Goal: Book appointment/travel/reservation

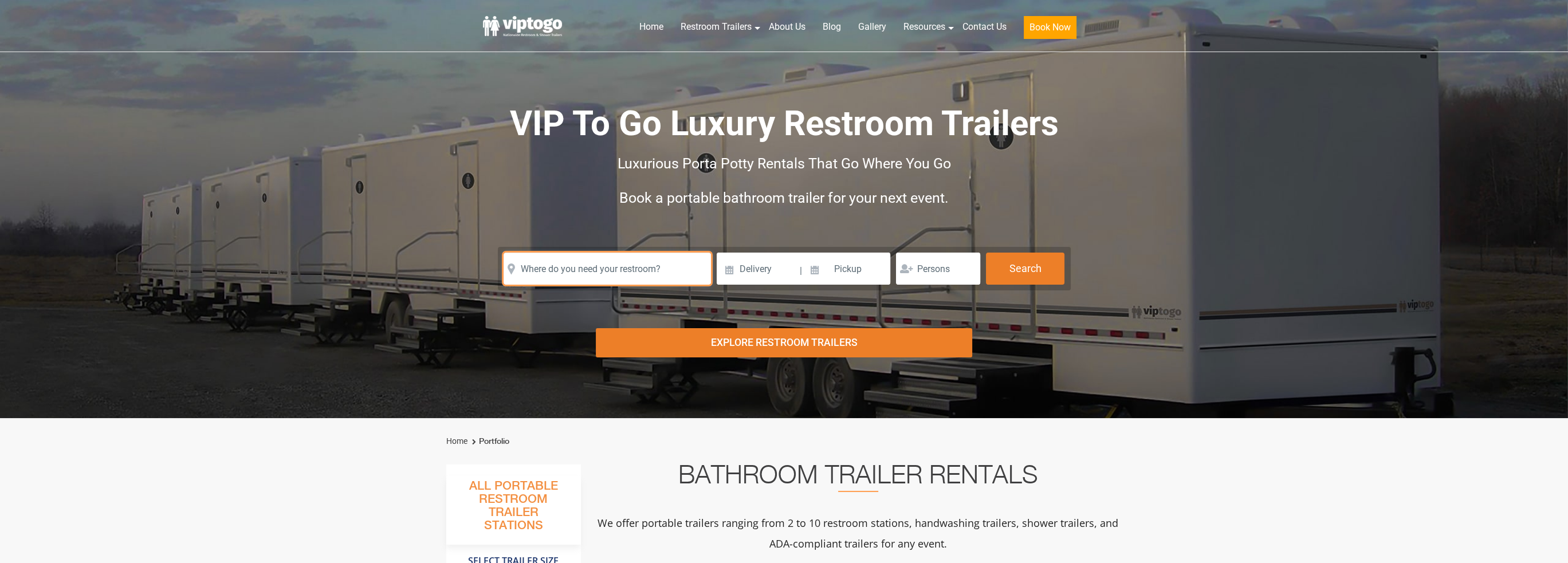
click at [628, 266] on input "text" at bounding box center [607, 268] width 207 height 32
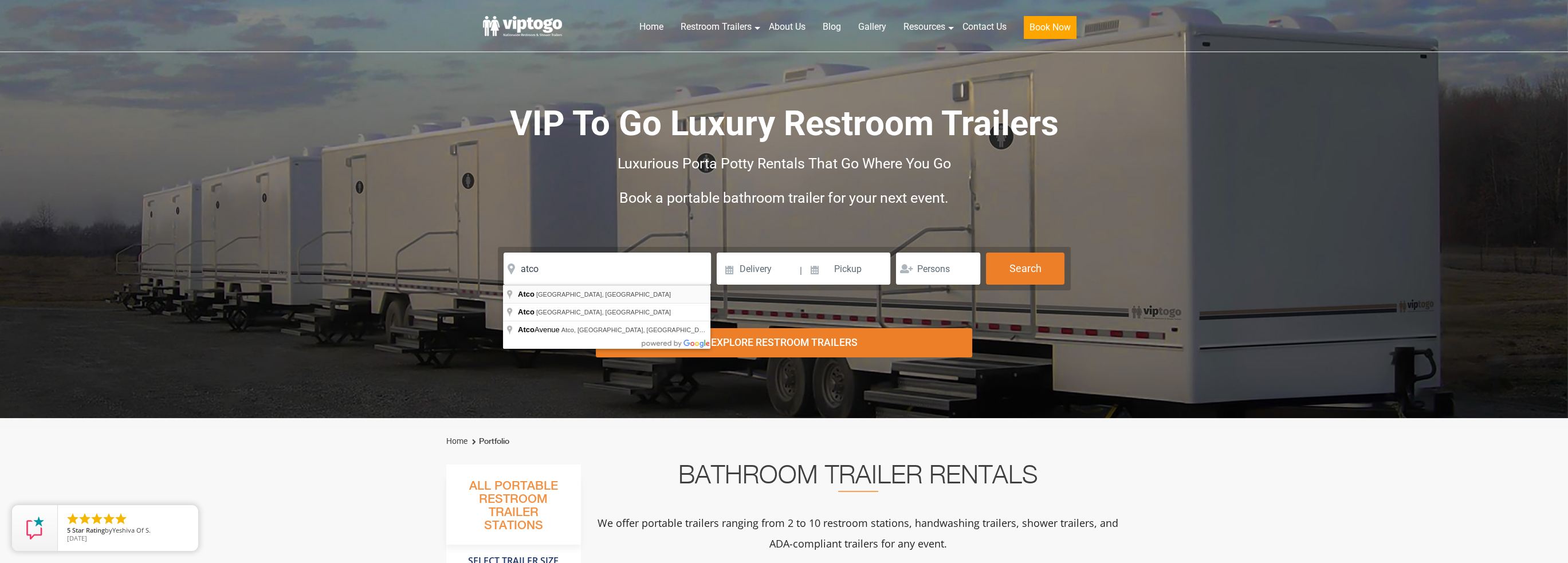
type input "Atco, [GEOGRAPHIC_DATA], [GEOGRAPHIC_DATA]"
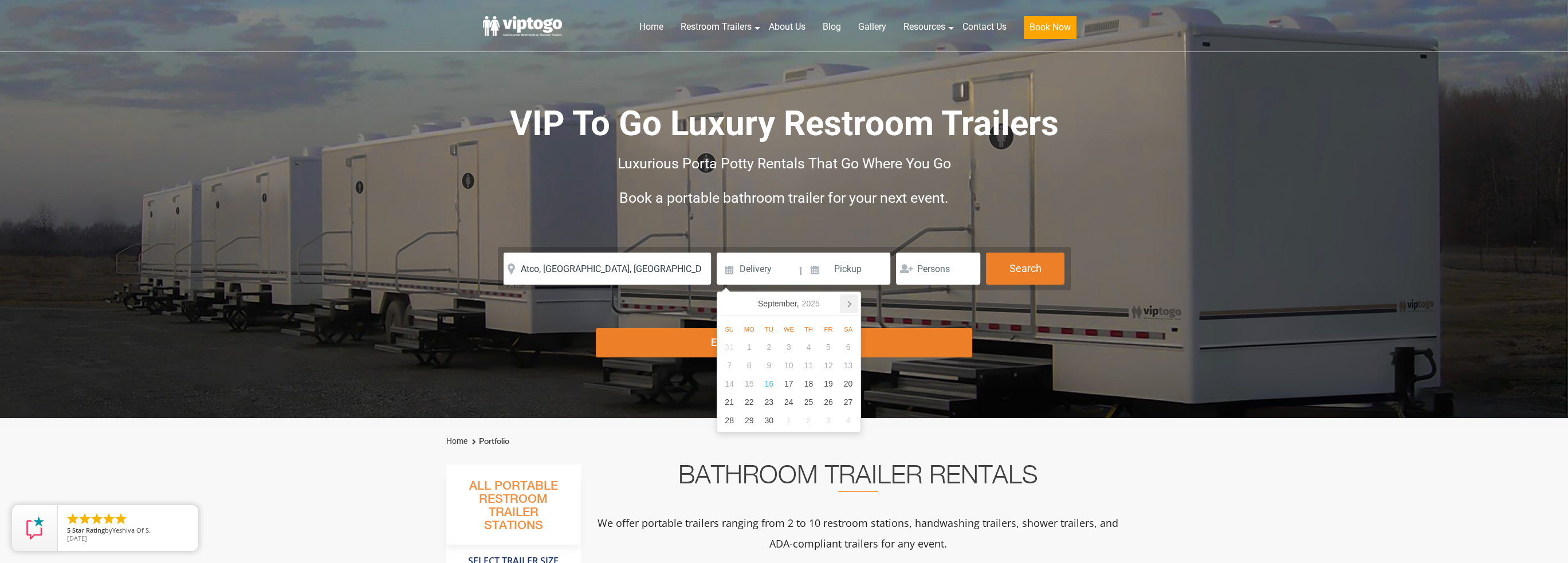
click at [846, 306] on icon at bounding box center [848, 303] width 19 height 19
click at [798, 343] on div "2" at bounding box center [808, 346] width 20 height 19
type input "[DATE]"
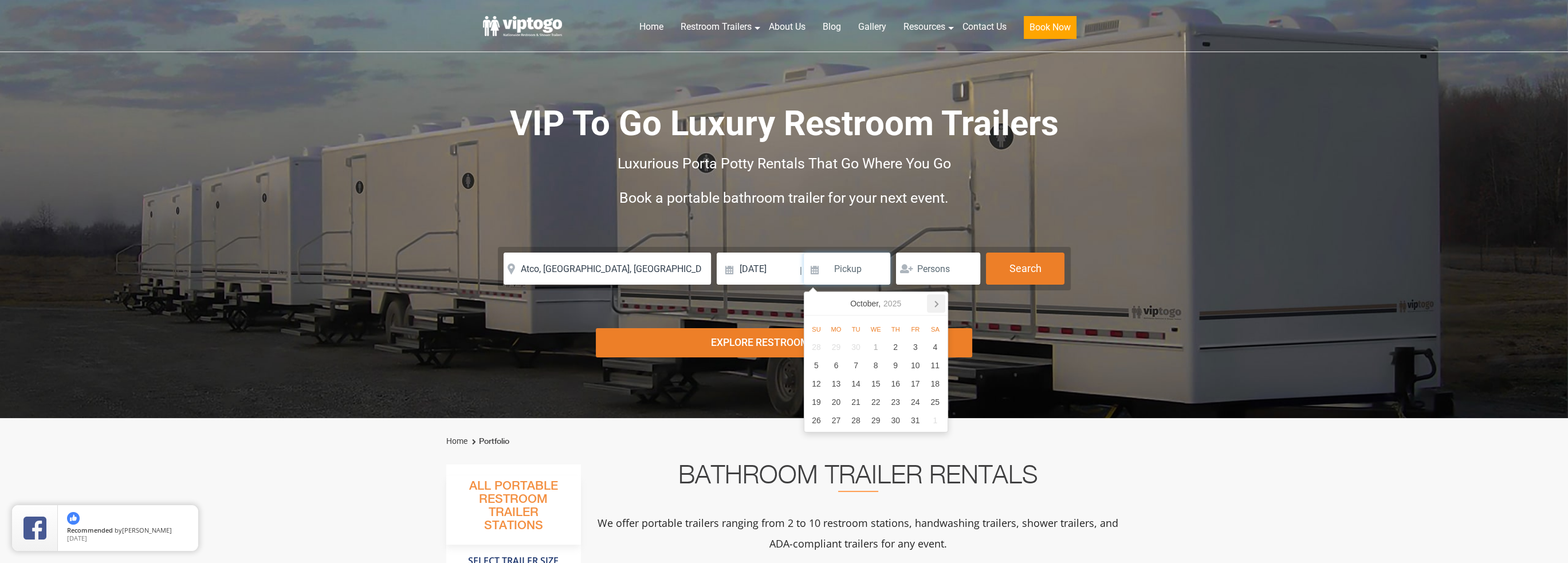
click at [934, 303] on icon at bounding box center [935, 303] width 19 height 19
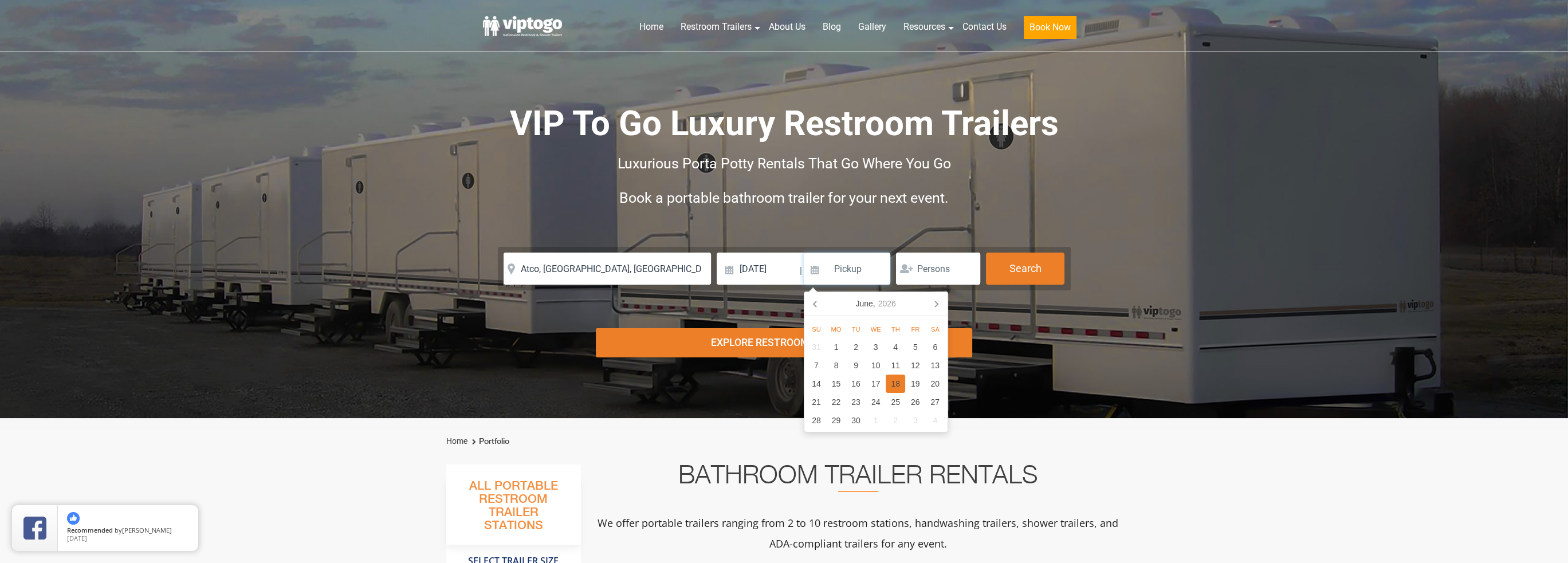
click at [896, 374] on div "18" at bounding box center [895, 383] width 20 height 19
type input "[DATE]"
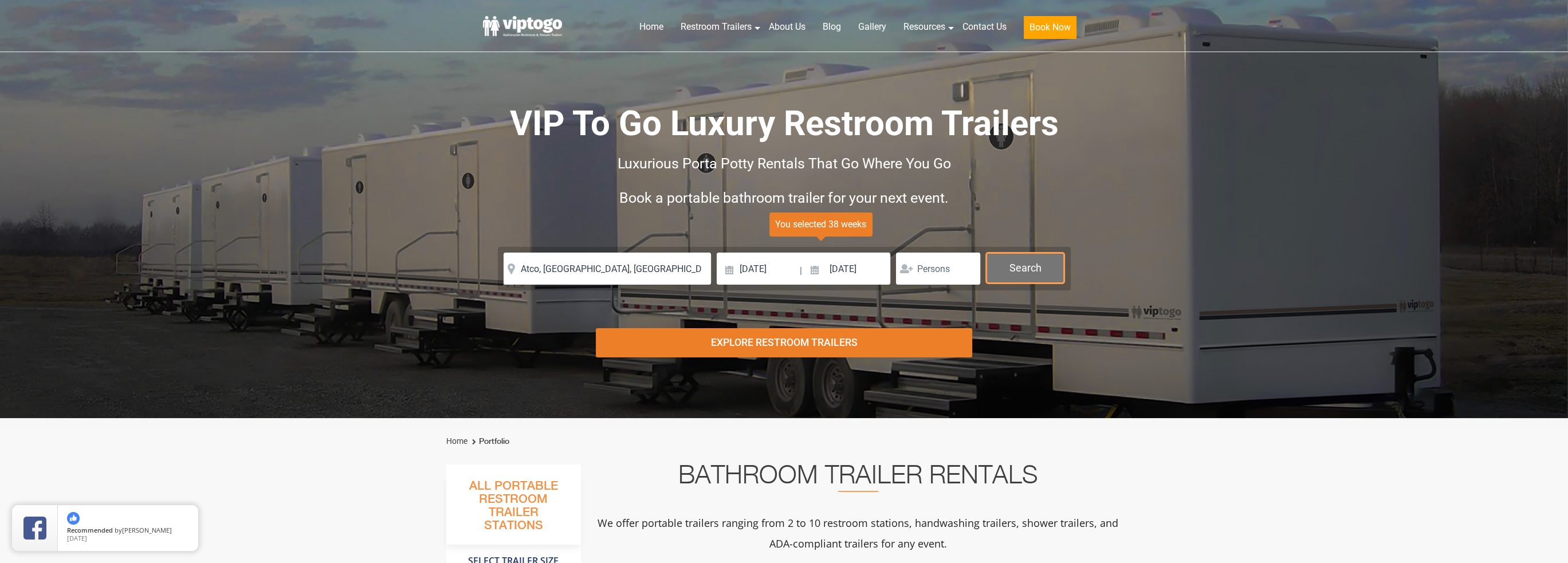
click at [1016, 270] on button "Search" at bounding box center [1025, 268] width 78 height 31
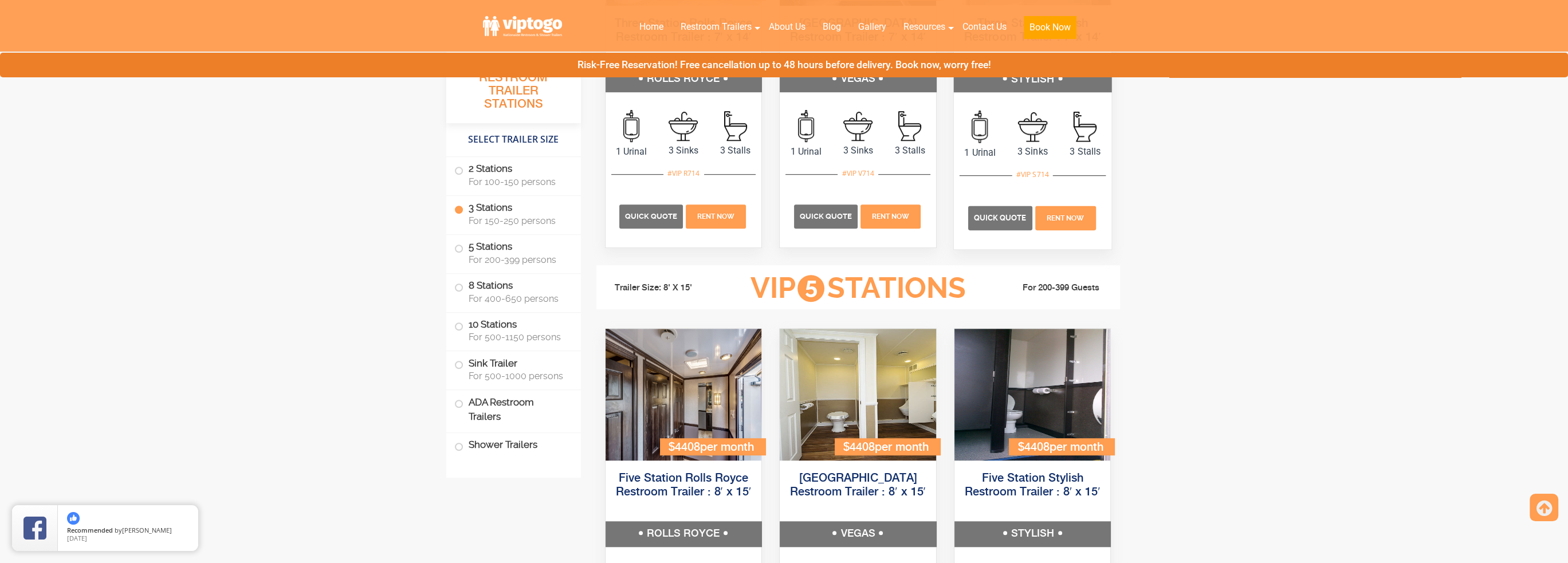
scroll to position [1532, 0]
